Goal: Task Accomplishment & Management: Use online tool/utility

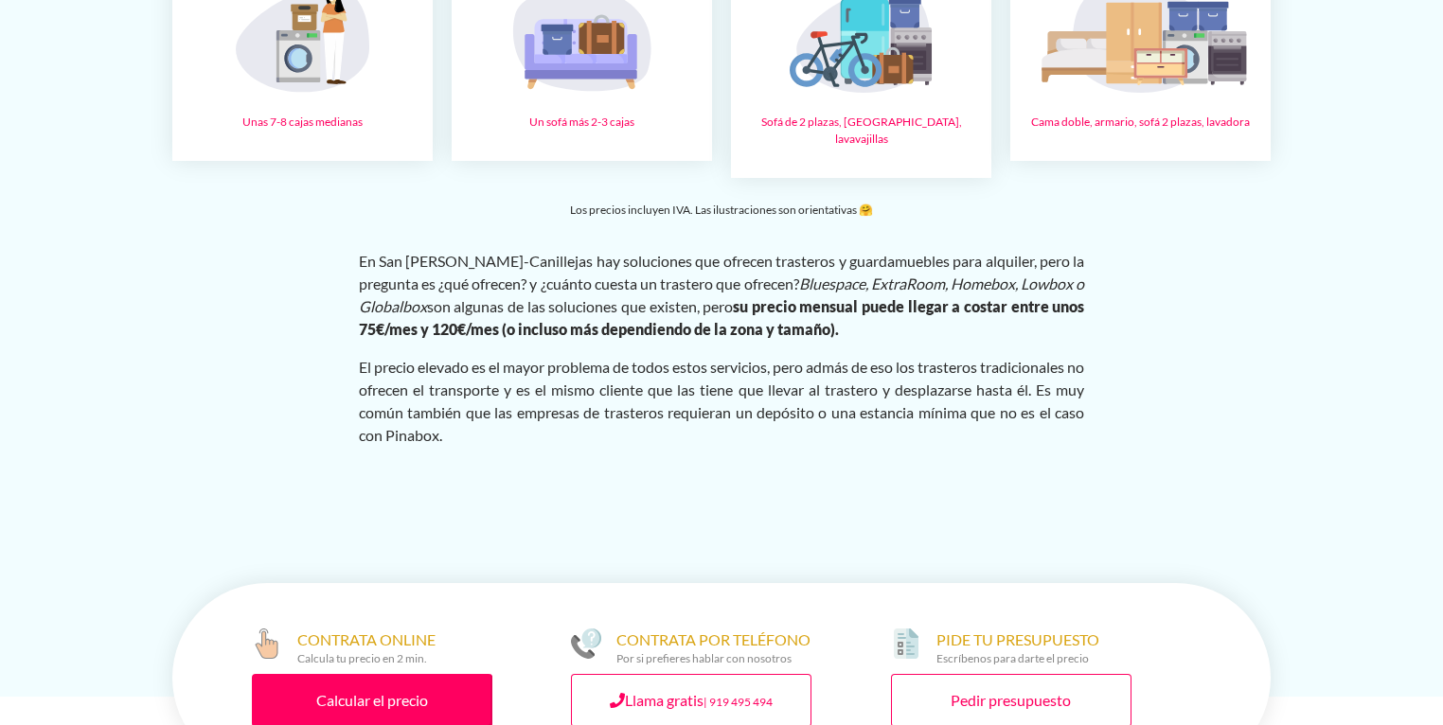
scroll to position [3712, 0]
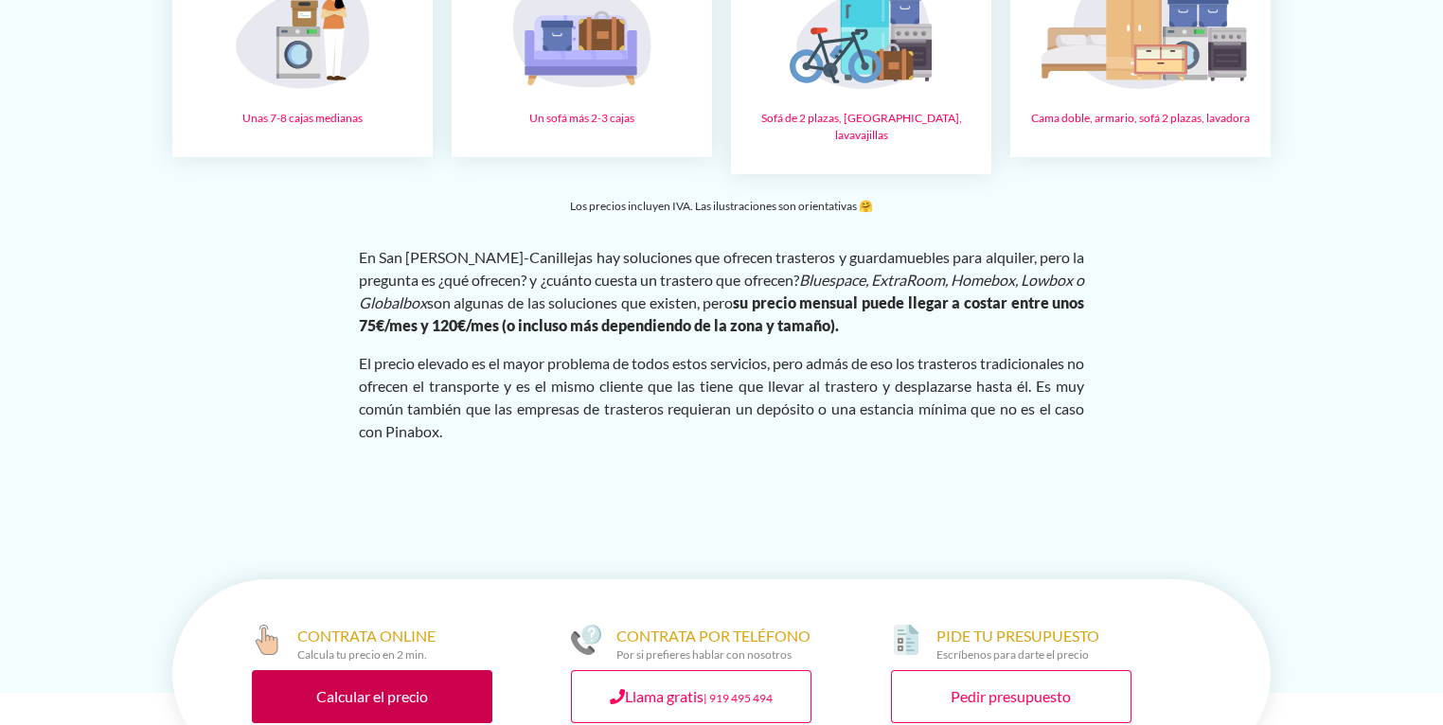
click at [378, 670] on link "Calcular el precio" at bounding box center [372, 696] width 241 height 53
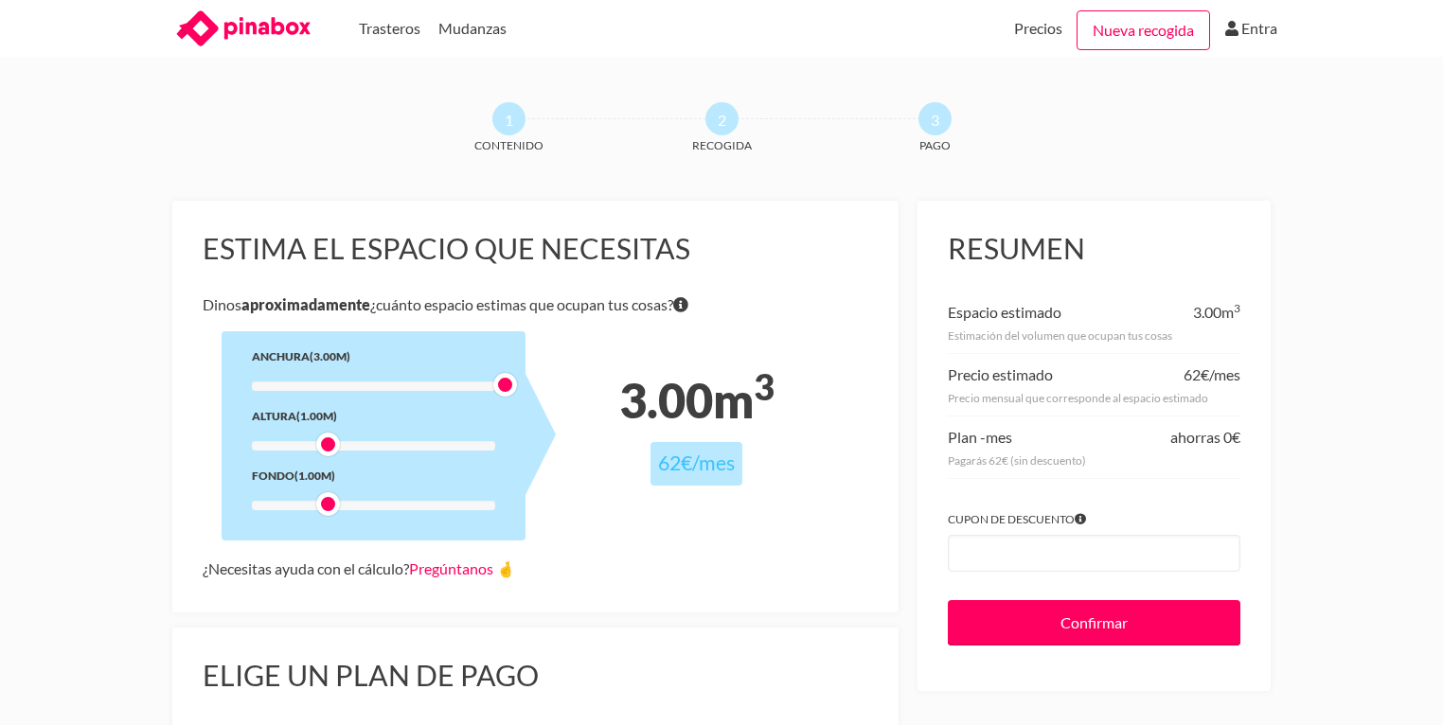
drag, startPoint x: 326, startPoint y: 387, endPoint x: 519, endPoint y: 395, distance: 193.3
click at [519, 395] on div "Anchura (3.00m) Altura (1.00m) Fondo (1.00m)" at bounding box center [374, 435] width 304 height 209
drag, startPoint x: 333, startPoint y: 442, endPoint x: 413, endPoint y: 449, distance: 79.8
click at [422, 445] on div at bounding box center [417, 445] width 24 height 24
drag, startPoint x: 333, startPoint y: 506, endPoint x: 397, endPoint y: 517, distance: 64.5
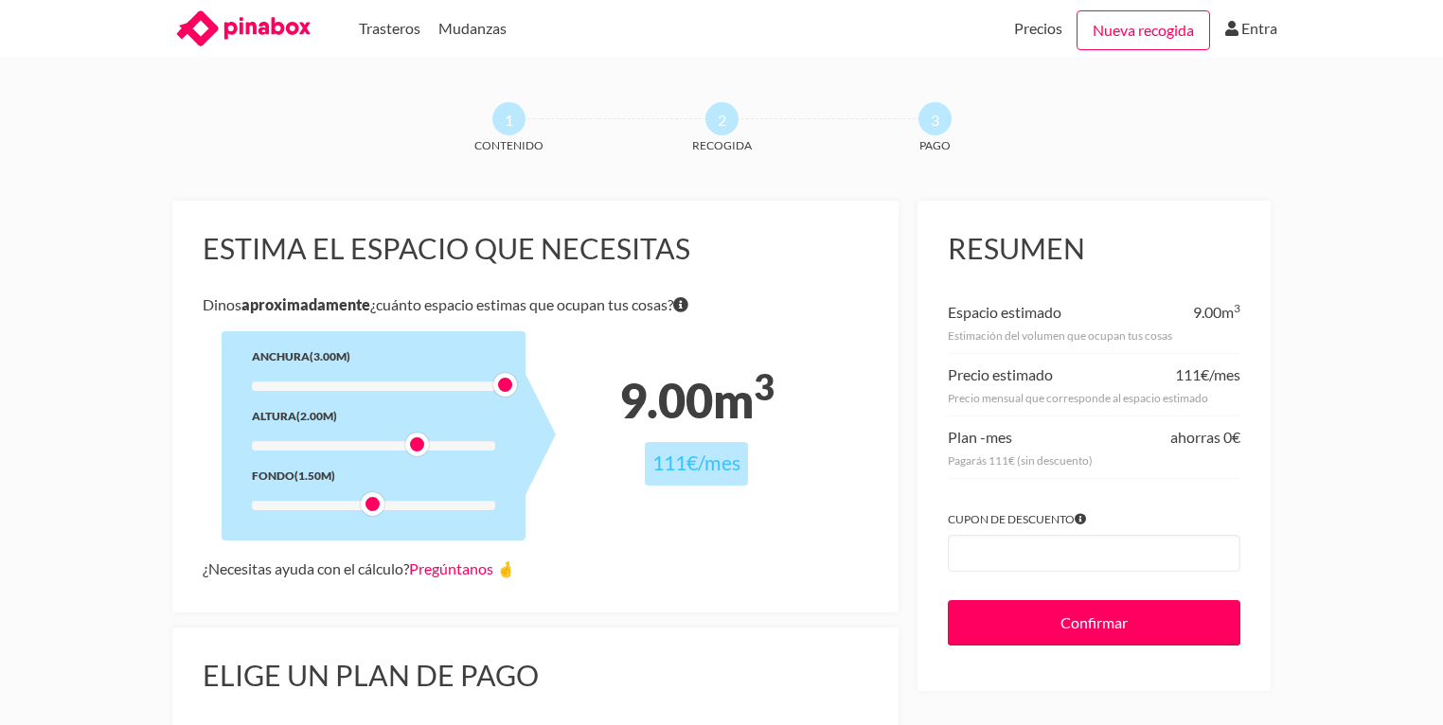
click at [387, 517] on div "Anchura (3.00m) Altura (2.00m) Fondo (1.50m)" at bounding box center [374, 435] width 304 height 209
click at [398, 25] on link "Trasteros" at bounding box center [390, 28] width 62 height 57
